Goal: Transaction & Acquisition: Purchase product/service

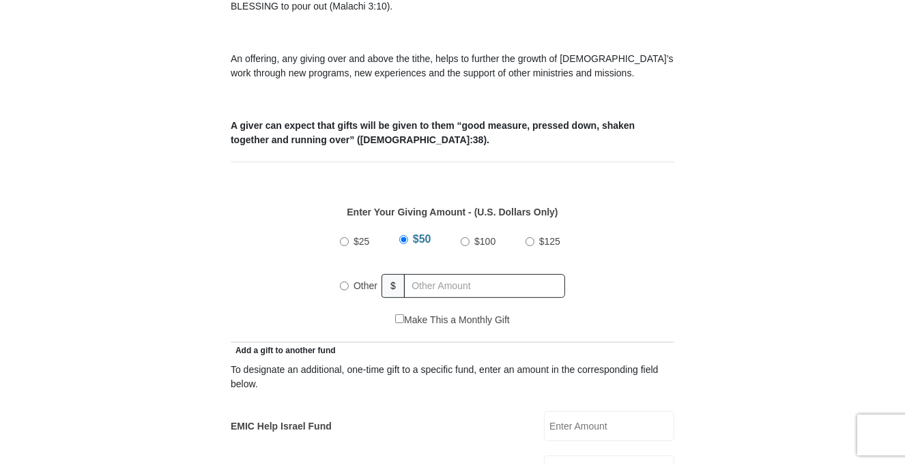
scroll to position [409, 0]
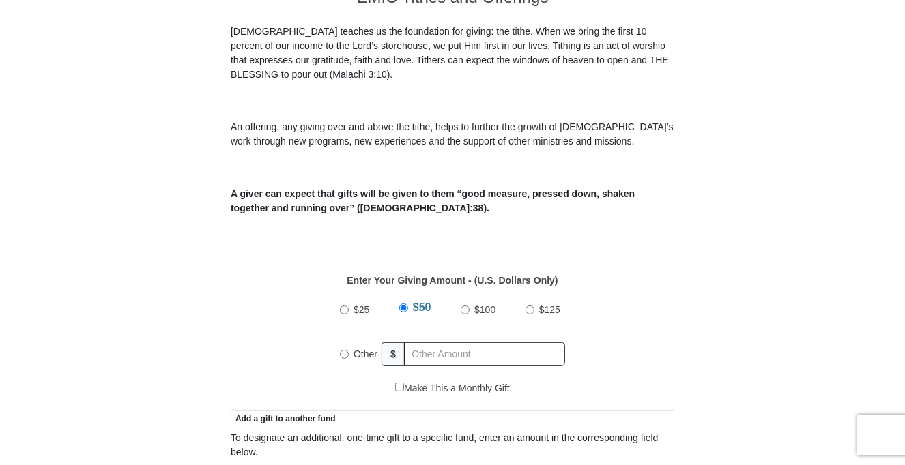
click at [341, 350] on input "Other" at bounding box center [344, 354] width 9 height 9
radio input "true"
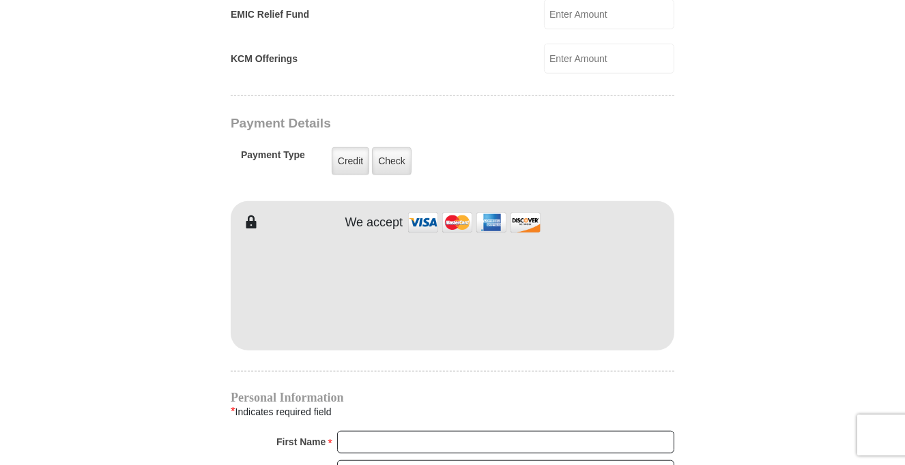
scroll to position [1024, 0]
type input "20.00"
click at [145, 347] on form "[GEOGRAPHIC_DATA][DEMOGRAPHIC_DATA] Online Giving Because of gifts like yours, …" at bounding box center [452, 29] width 778 height 1996
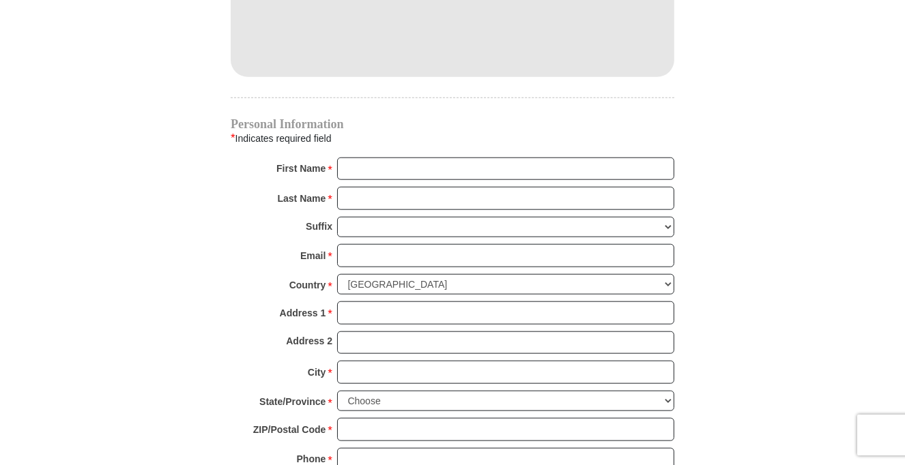
scroll to position [1365, 0]
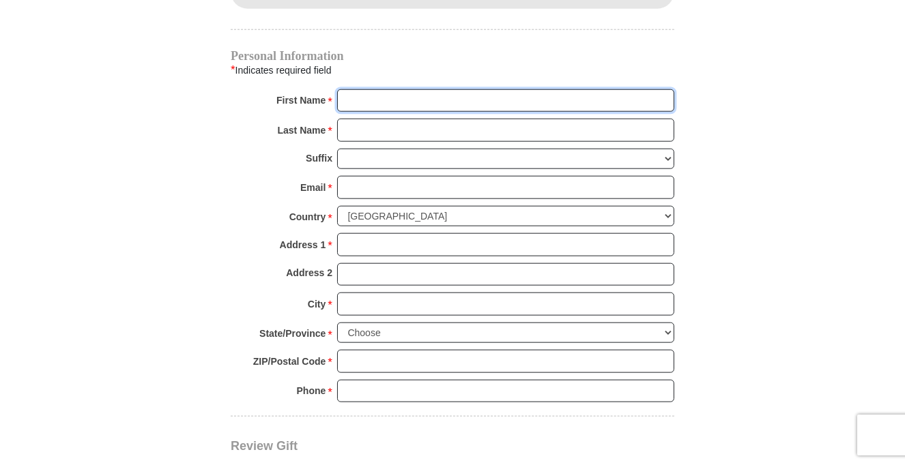
click at [479, 89] on input "First Name *" at bounding box center [505, 100] width 337 height 23
type input "[PERSON_NAME]"
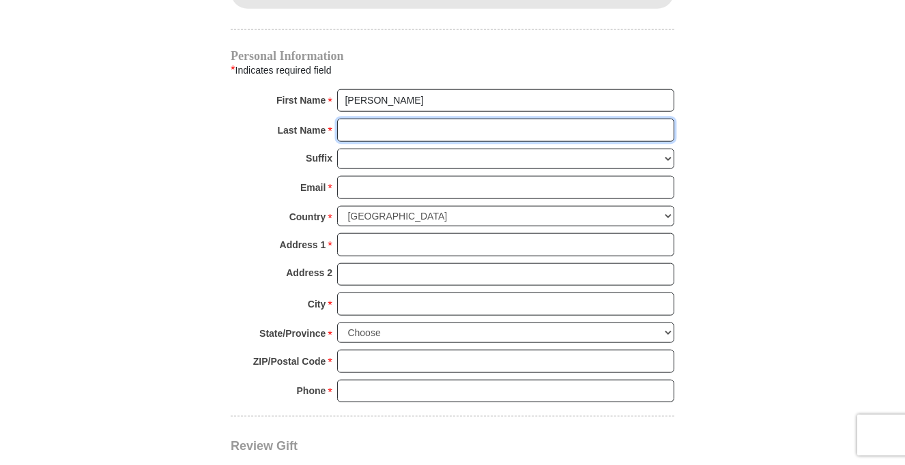
click at [433, 119] on input "Last Name *" at bounding box center [505, 130] width 337 height 23
type input "[PERSON_NAME]"
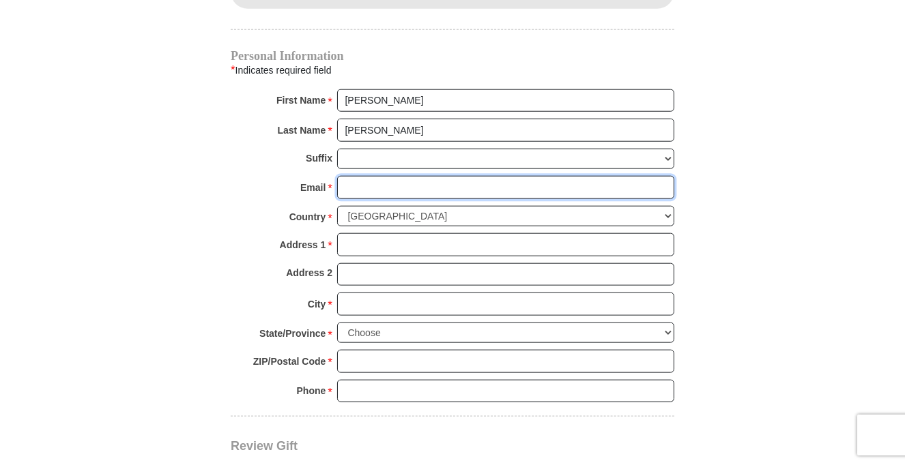
click at [417, 176] on input "Email *" at bounding box center [505, 187] width 337 height 23
type input "[EMAIL_ADDRESS][DOMAIN_NAME]"
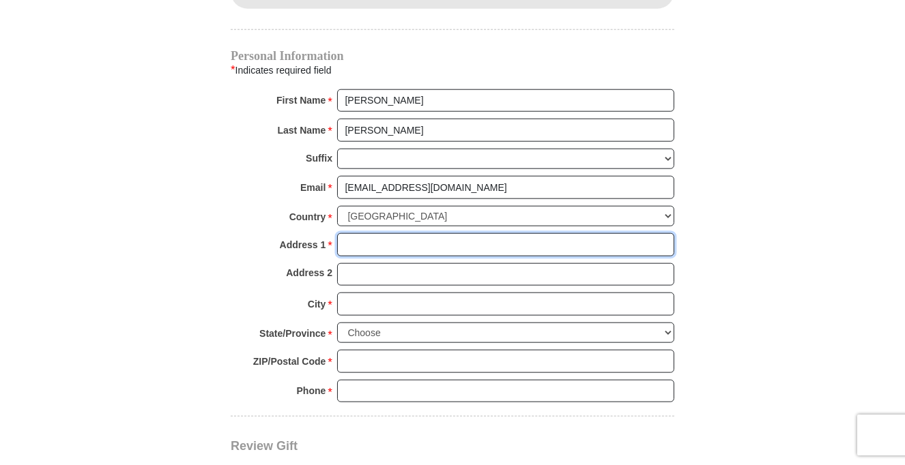
type input "[STREET_ADDRESS][PERSON_NAME]"
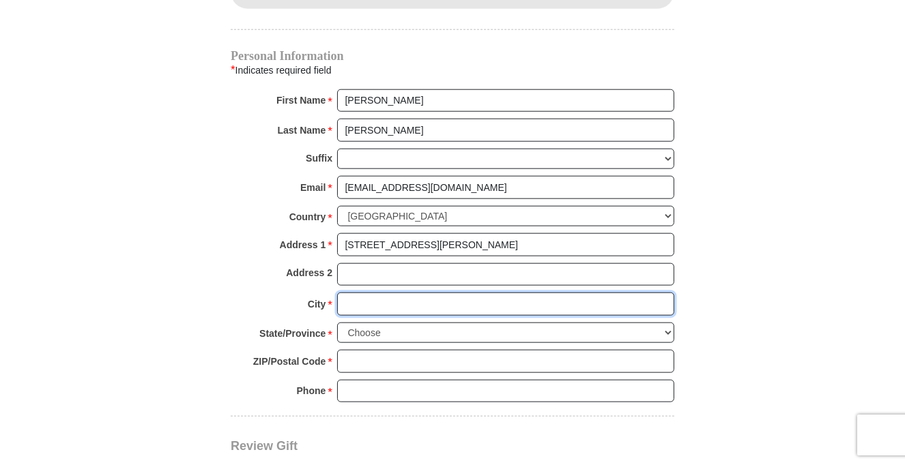
type input "[GEOGRAPHIC_DATA]"
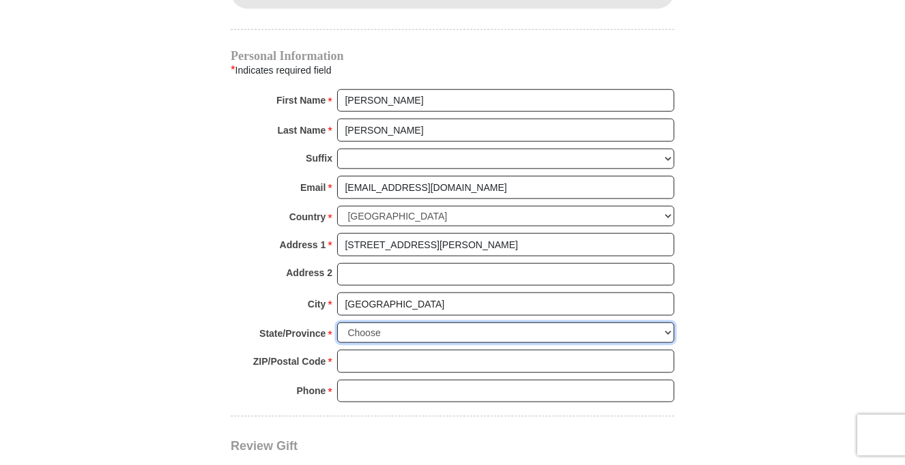
select select "[GEOGRAPHIC_DATA]"
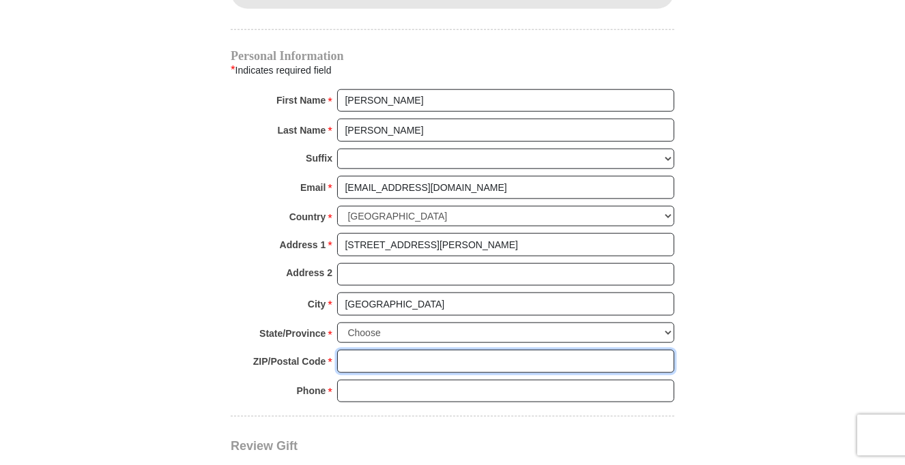
type input "76180"
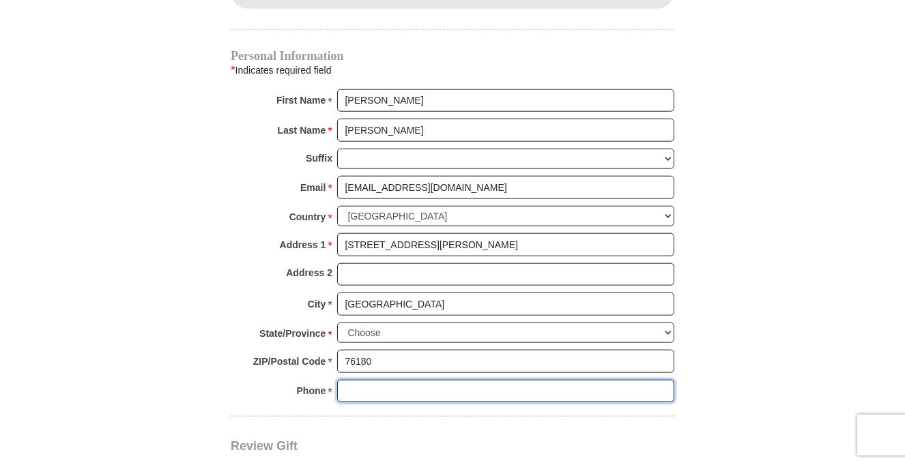
type input "4695257918"
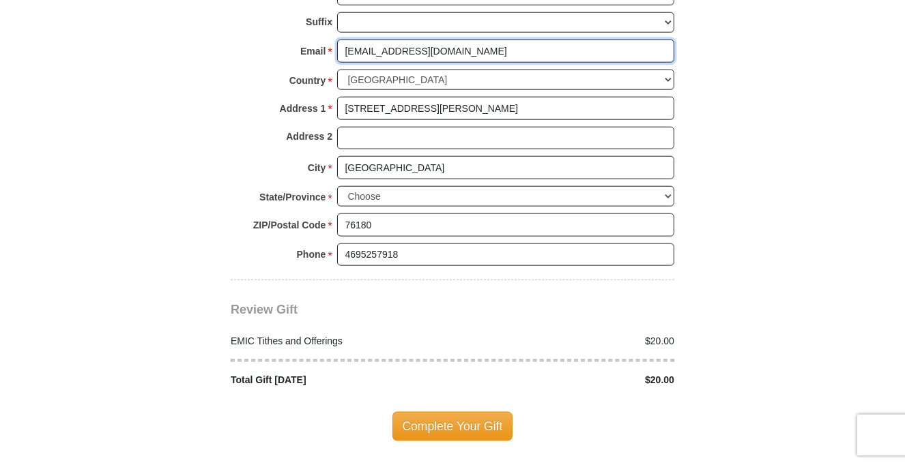
scroll to position [1570, 0]
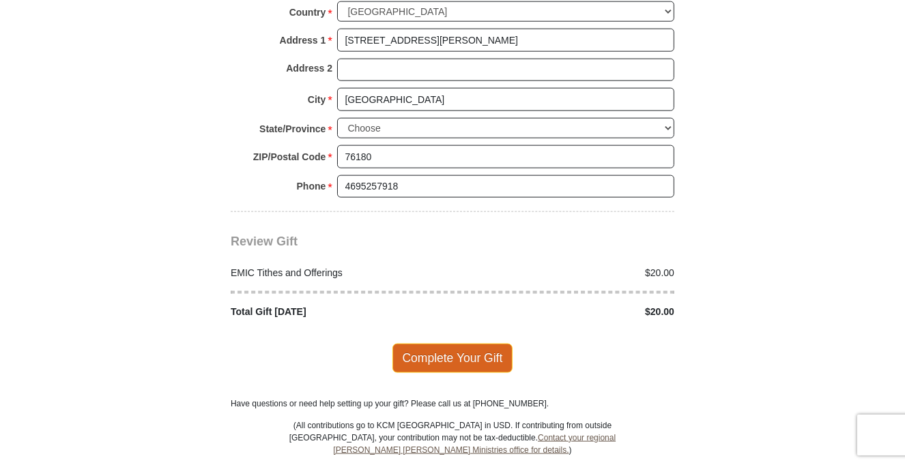
click at [452, 344] on span "Complete Your Gift" at bounding box center [452, 358] width 121 height 29
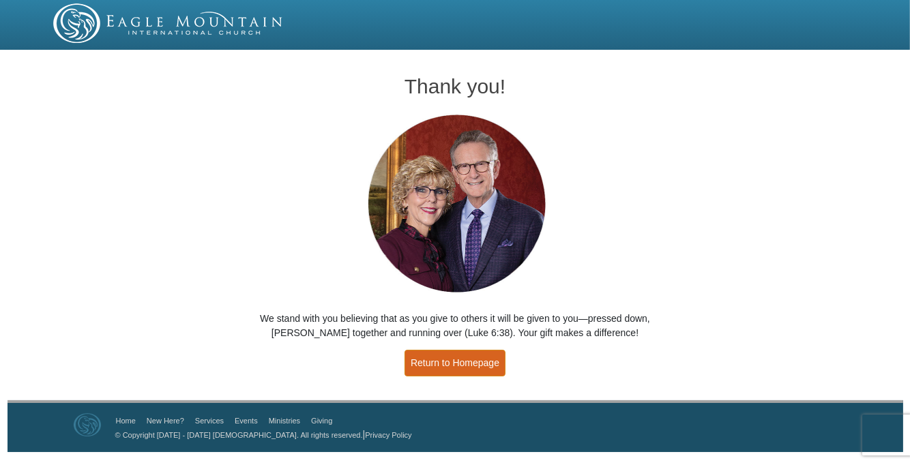
click at [476, 364] on link "Return to Homepage" at bounding box center [455, 363] width 101 height 27
